Goal: Information Seeking & Learning: Learn about a topic

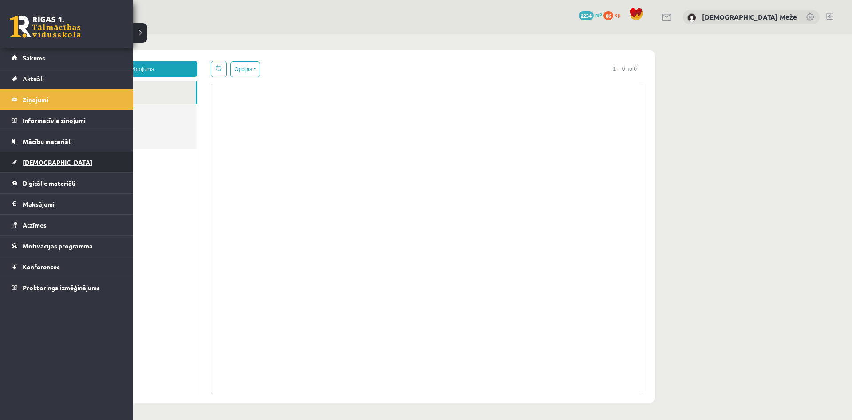
click at [75, 169] on link "[DEMOGRAPHIC_DATA]" at bounding box center [67, 162] width 111 height 20
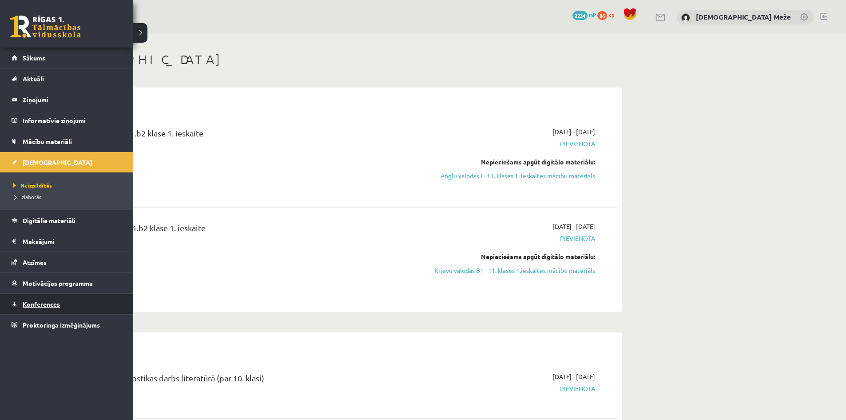
click at [64, 301] on link "Konferences" at bounding box center [67, 303] width 111 height 20
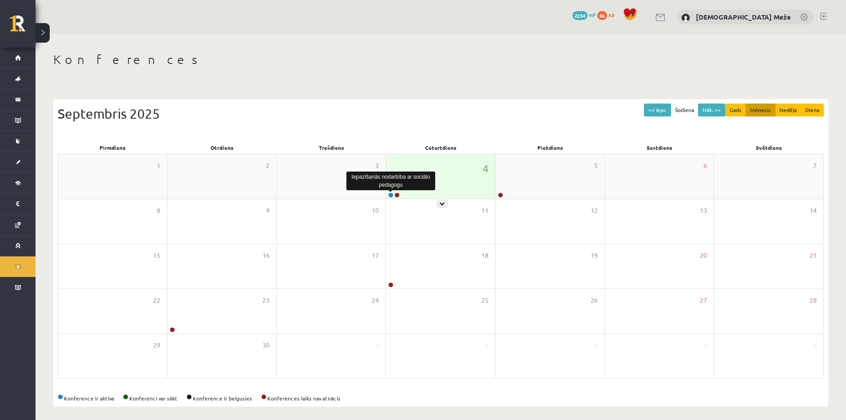
click at [392, 197] on link at bounding box center [390, 194] width 5 height 5
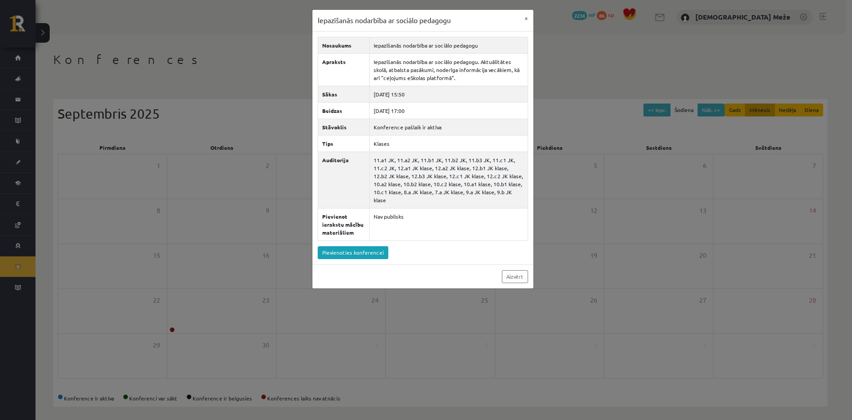
drag, startPoint x: 250, startPoint y: 155, endPoint x: 358, endPoint y: 174, distance: 110.3
click at [258, 157] on div "Iepazīšanās nodarbība ar sociālo pedagogu × Nosaukums Iepazīšanās nodarbība ar …" at bounding box center [426, 210] width 852 height 420
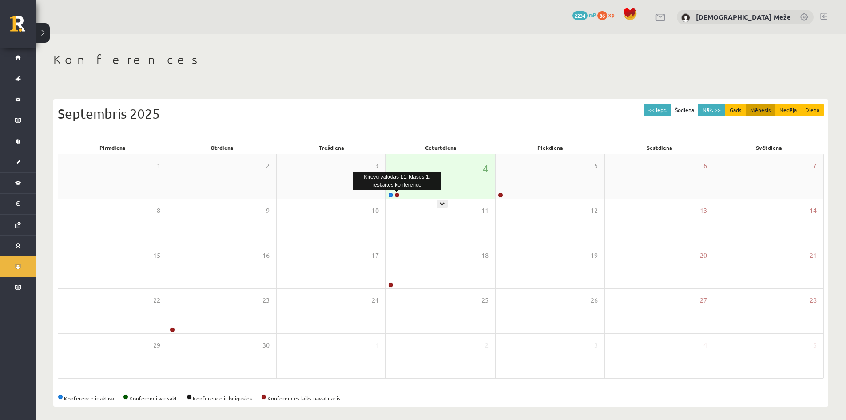
click at [396, 196] on link at bounding box center [396, 194] width 5 height 5
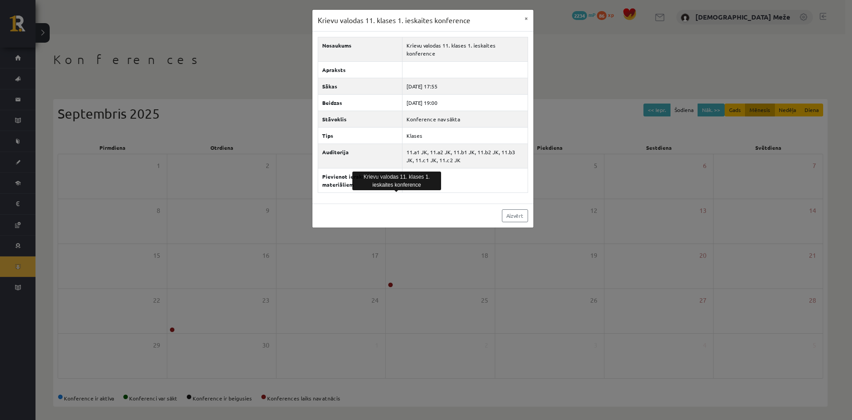
click at [250, 55] on div "Krievu valodas 11. klases 1. ieskaites konference × Nosaukums Krievu valodas 11…" at bounding box center [426, 210] width 852 height 420
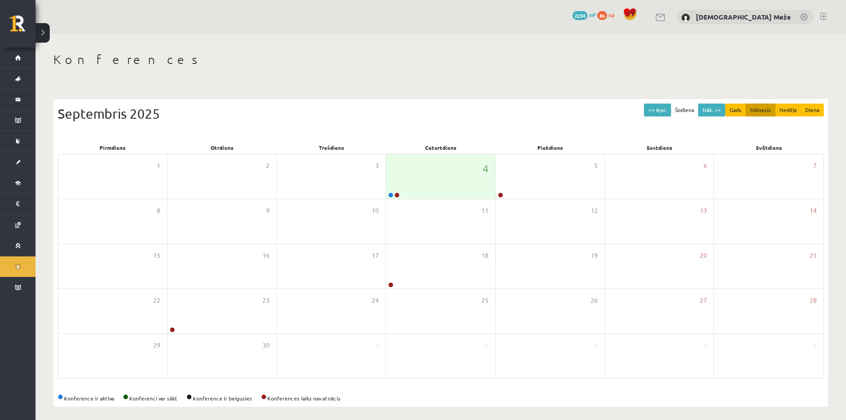
click at [821, 16] on link at bounding box center [823, 16] width 7 height 7
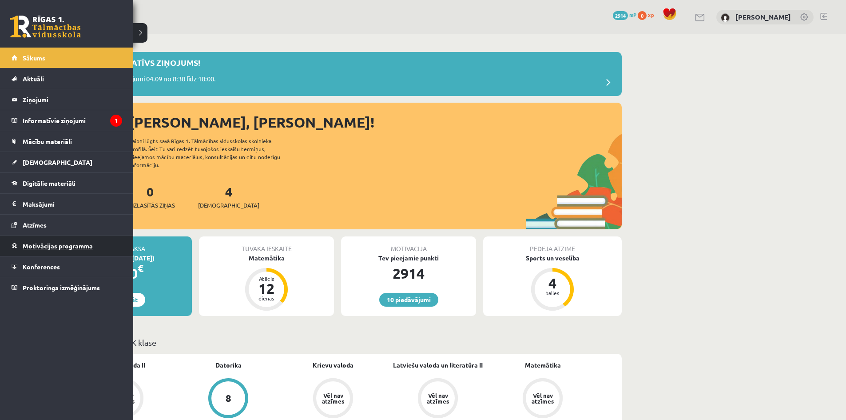
click at [45, 245] on span "Motivācijas programma" at bounding box center [58, 246] width 70 height 8
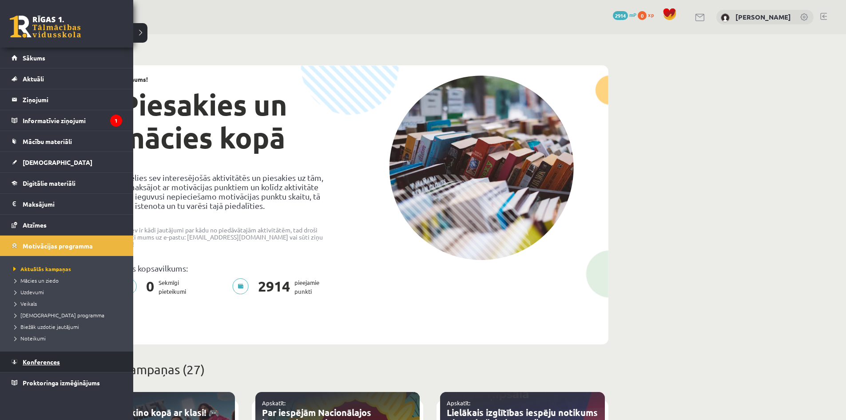
click at [38, 365] on span "Konferences" at bounding box center [41, 361] width 37 height 8
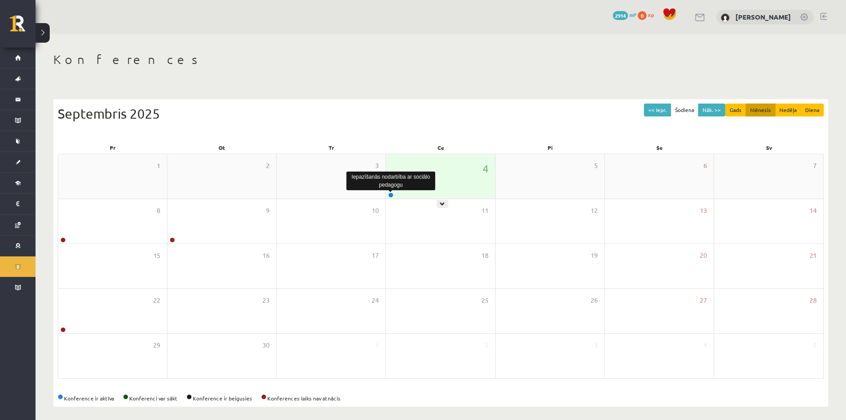
click at [392, 197] on link at bounding box center [390, 194] width 5 height 5
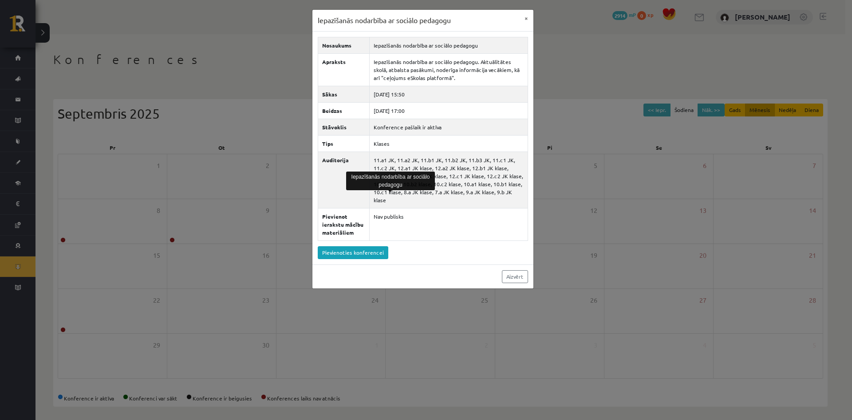
click at [727, 123] on div "Iepazīšanās nodarbība ar sociālo pedagogu × Nosaukums Iepazīšanās nodarbība ar …" at bounding box center [426, 210] width 852 height 420
